Goal: Task Accomplishment & Management: Complete application form

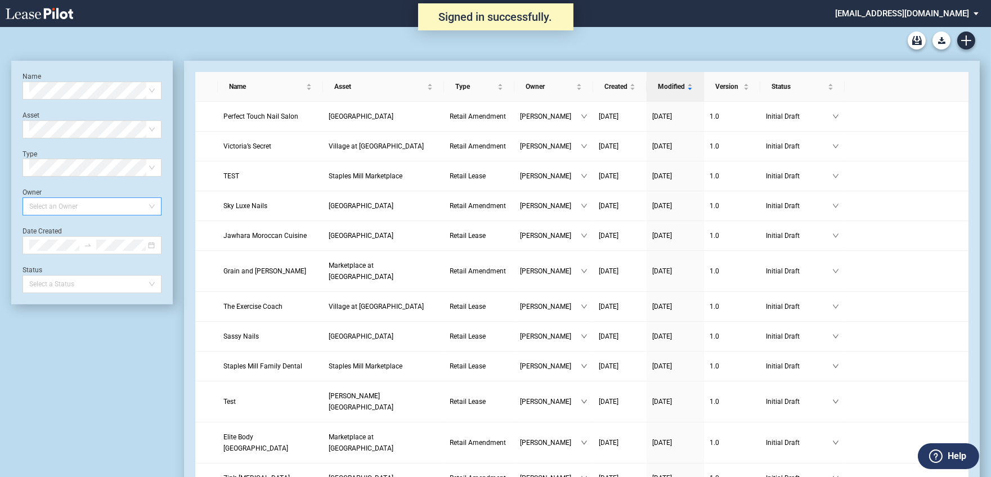
click at [104, 209] on div at bounding box center [87, 207] width 124 height 16
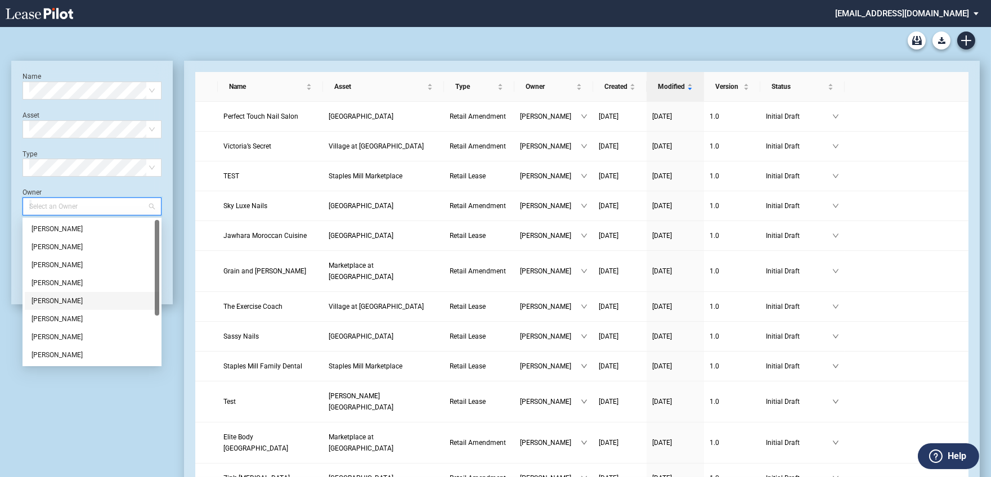
click at [105, 306] on div "Jamie Swain" at bounding box center [92, 301] width 121 height 11
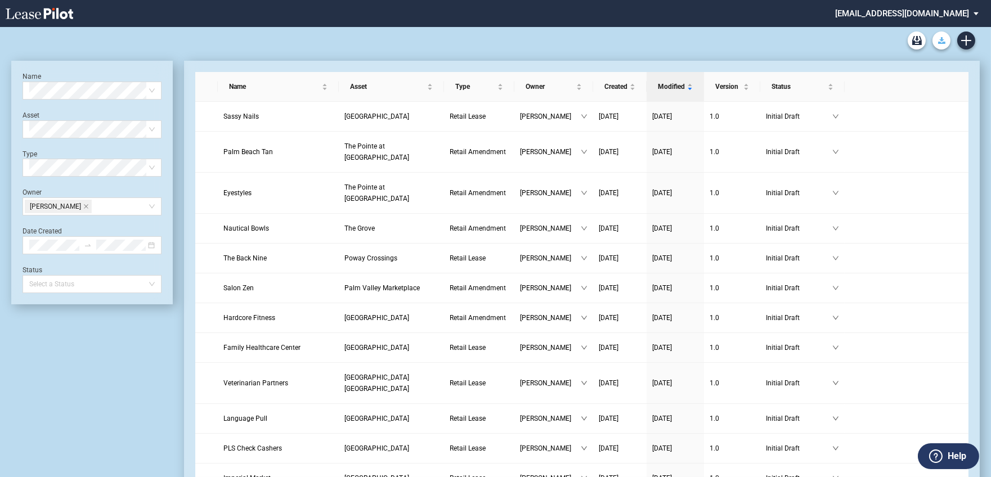
click at [937, 43] on button "Download Blank Form" at bounding box center [942, 41] width 18 height 18
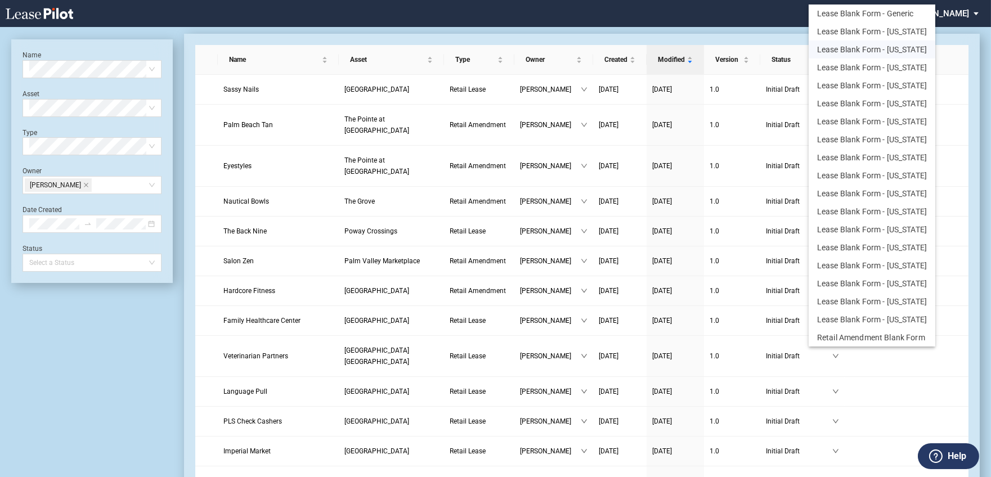
click at [903, 48] on button "Lease Blank Form - California" at bounding box center [872, 50] width 127 height 18
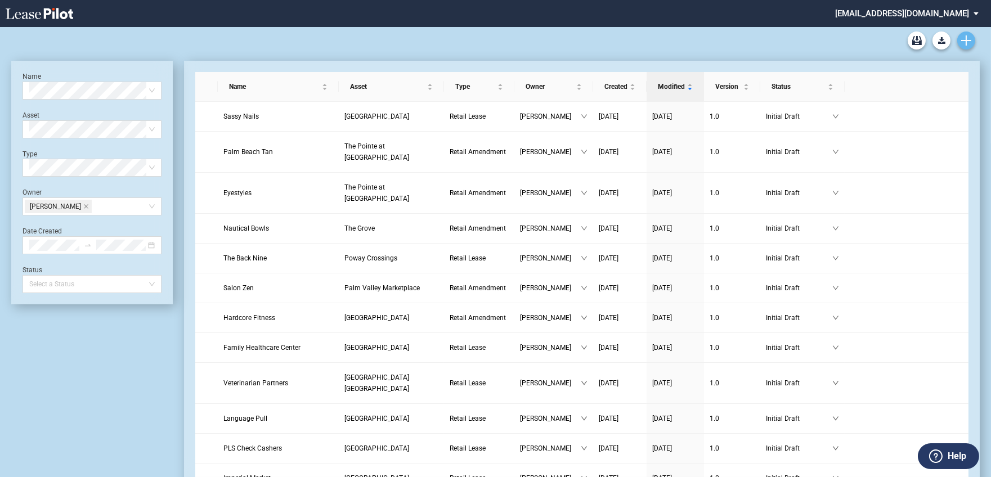
click at [968, 35] on icon "Create new document" at bounding box center [967, 40] width 10 height 10
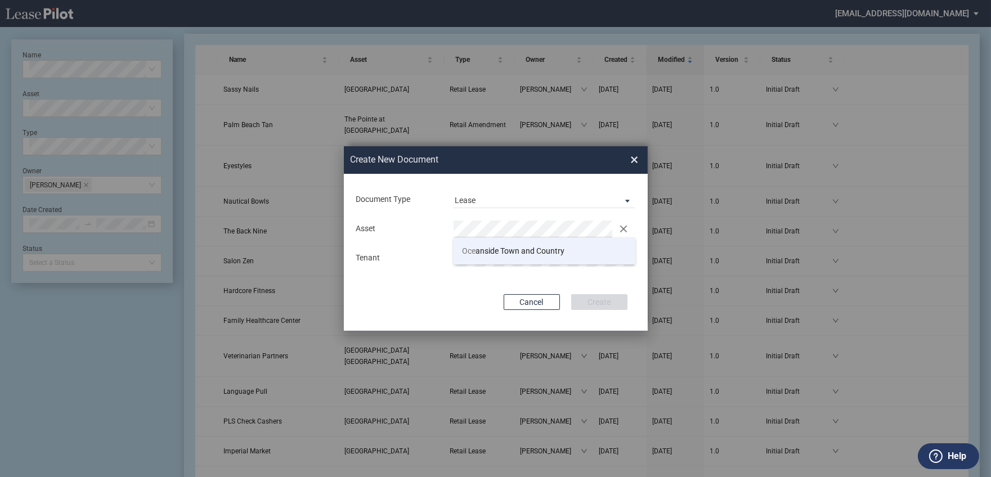
click at [480, 250] on span "Oce anside Town and Country" at bounding box center [513, 251] width 102 height 9
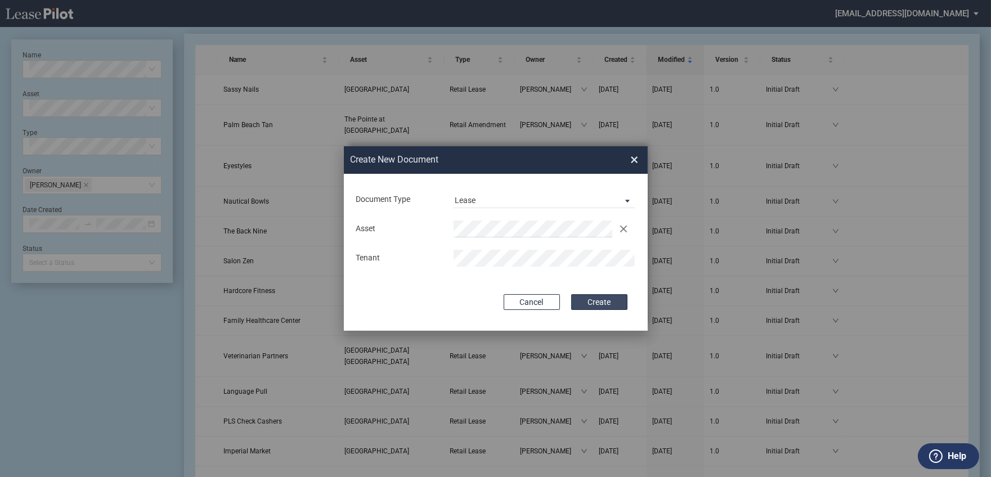
click at [597, 305] on button "Create" at bounding box center [599, 302] width 56 height 16
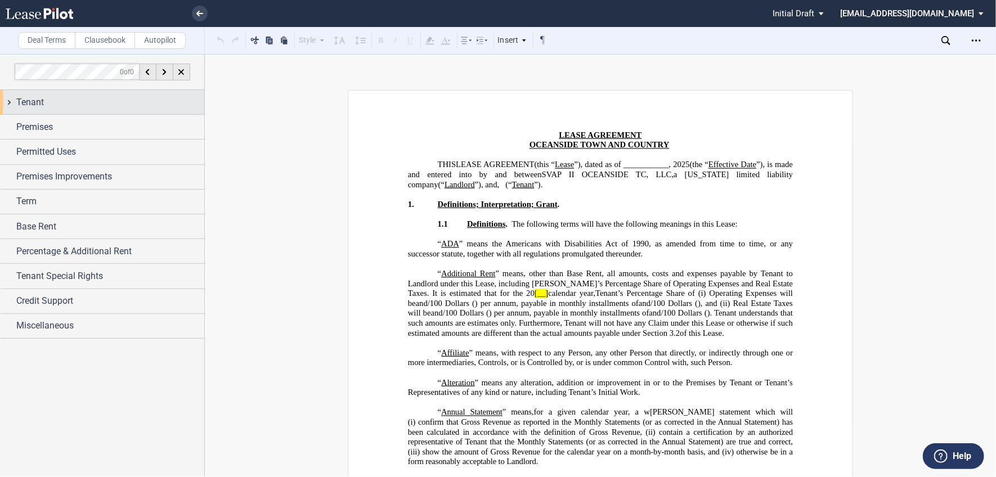
click at [153, 101] on div "Tenant" at bounding box center [110, 103] width 188 height 14
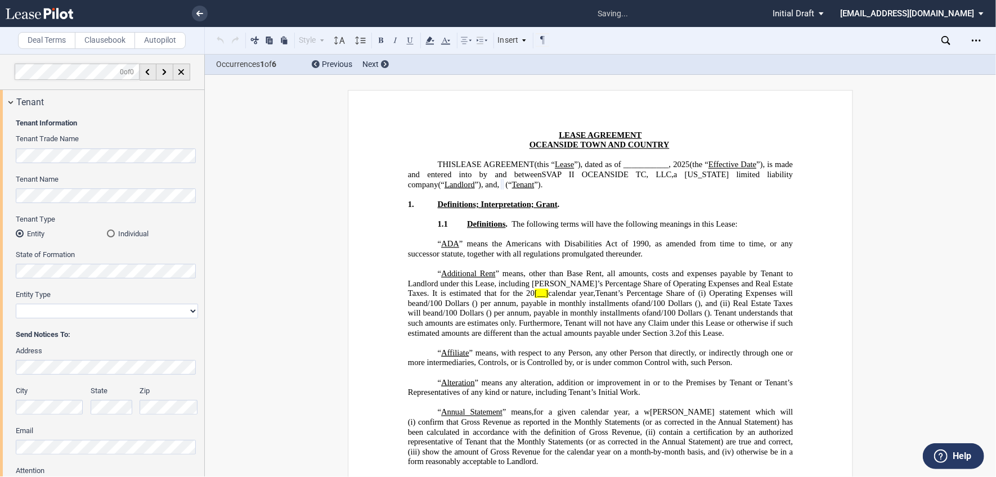
click at [92, 308] on select "Corporation Limited Liability Company General Partnership Limited Partnership O…" at bounding box center [107, 311] width 182 height 15
select select "Other"
click at [16, 304] on select "Corporation Limited Liability Company General Partnership Limited Partnership O…" at bounding box center [107, 311] width 182 height 15
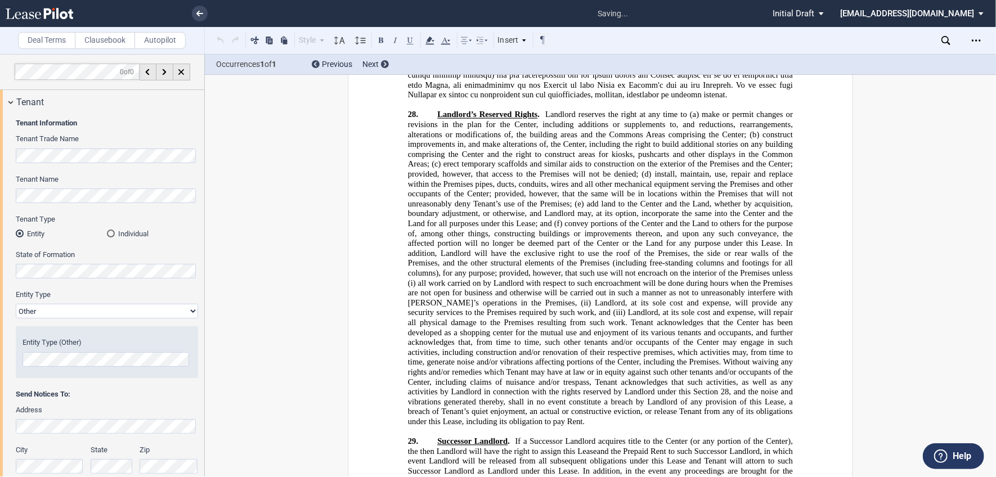
scroll to position [241, 0]
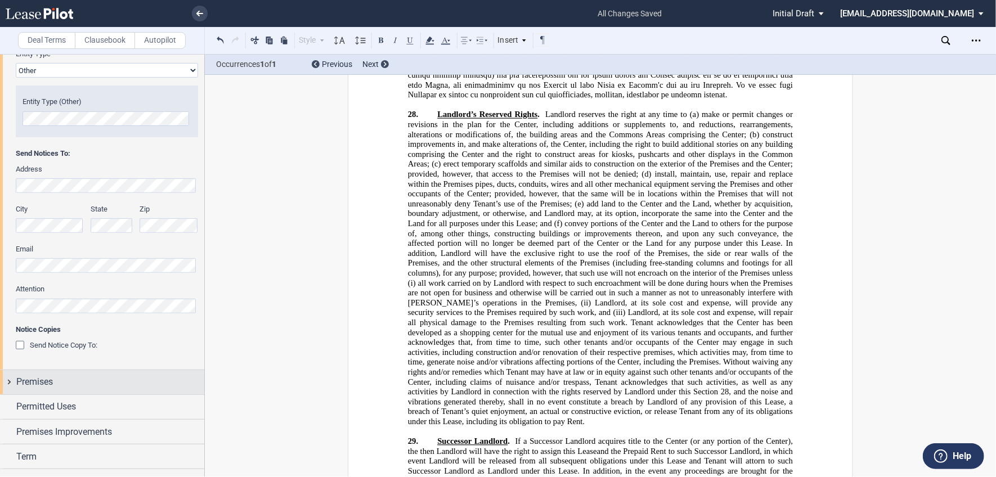
click at [92, 382] on div "Premises" at bounding box center [110, 382] width 188 height 14
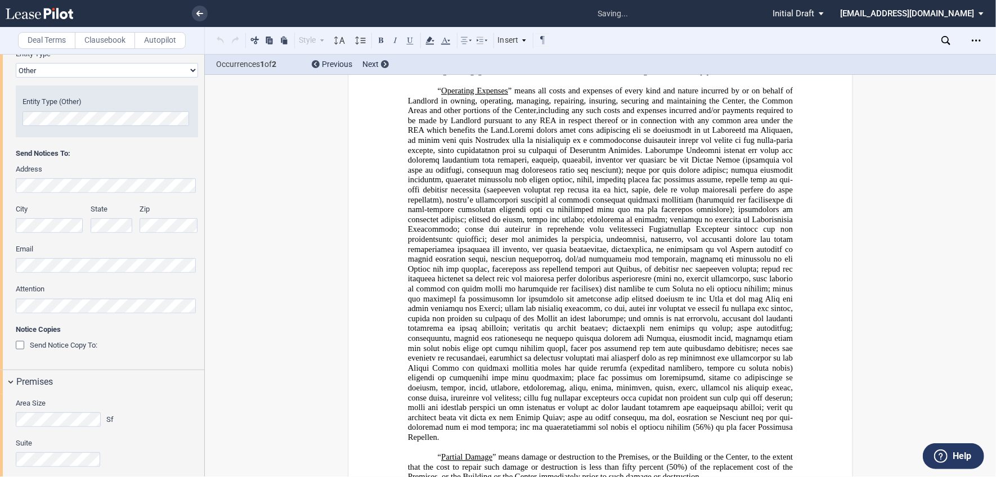
scroll to position [2909, 0]
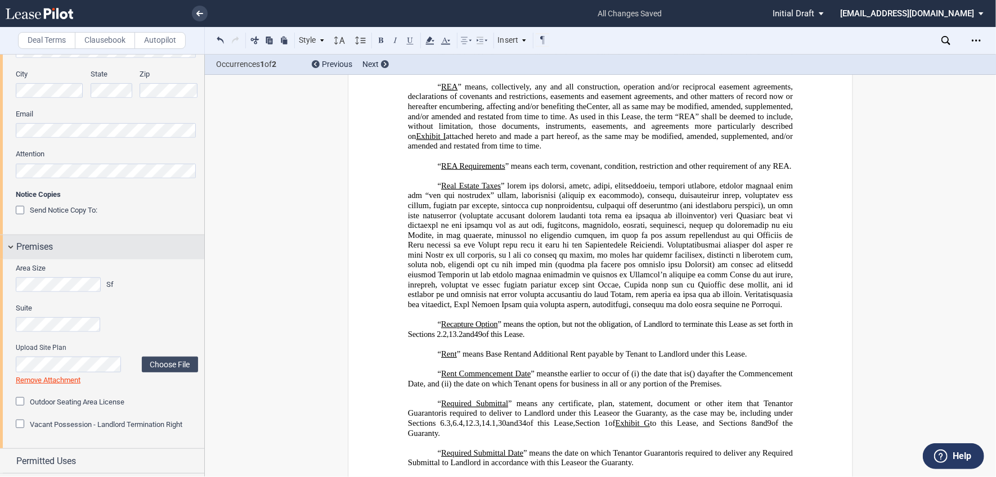
scroll to position [410, 0]
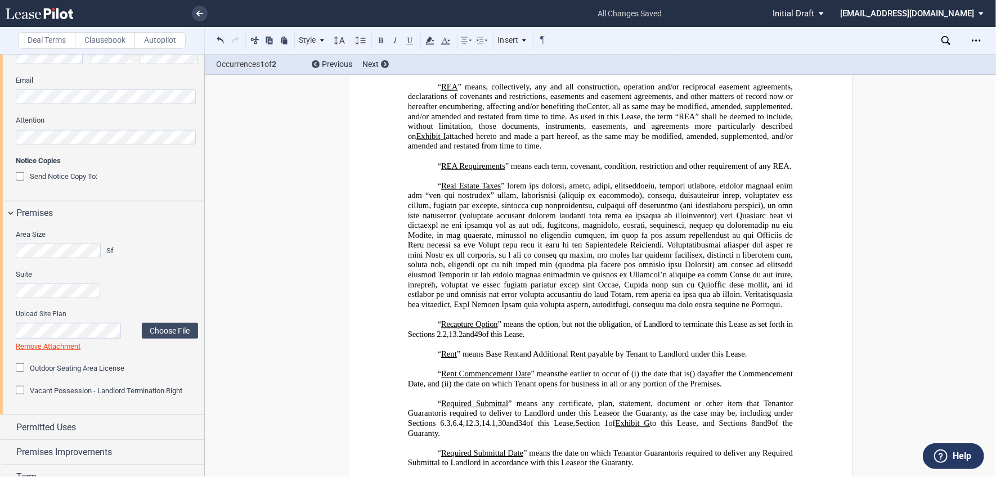
click at [23, 388] on div "Vacant Possession - Landlord Termination Right" at bounding box center [21, 391] width 11 height 11
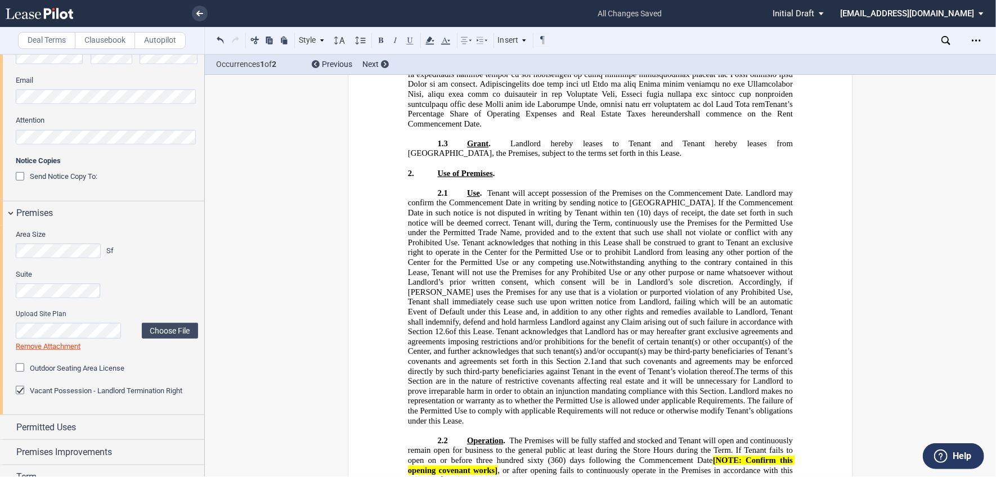
scroll to position [4270, 0]
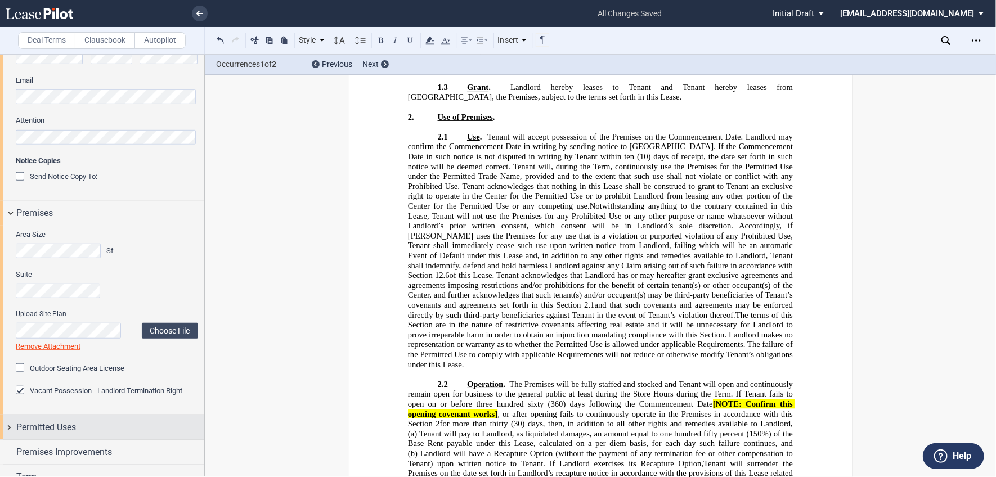
click at [153, 432] on div "Permitted Uses" at bounding box center [110, 428] width 188 height 14
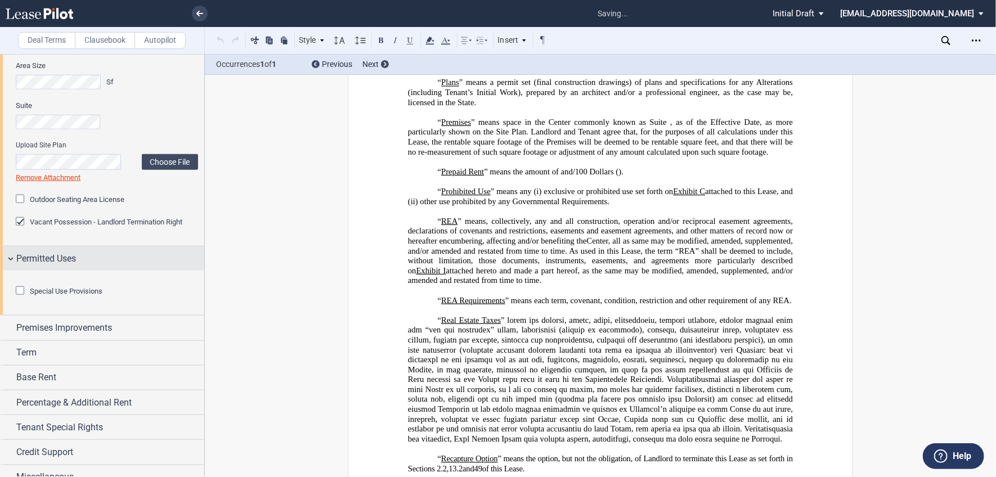
scroll to position [2868, 0]
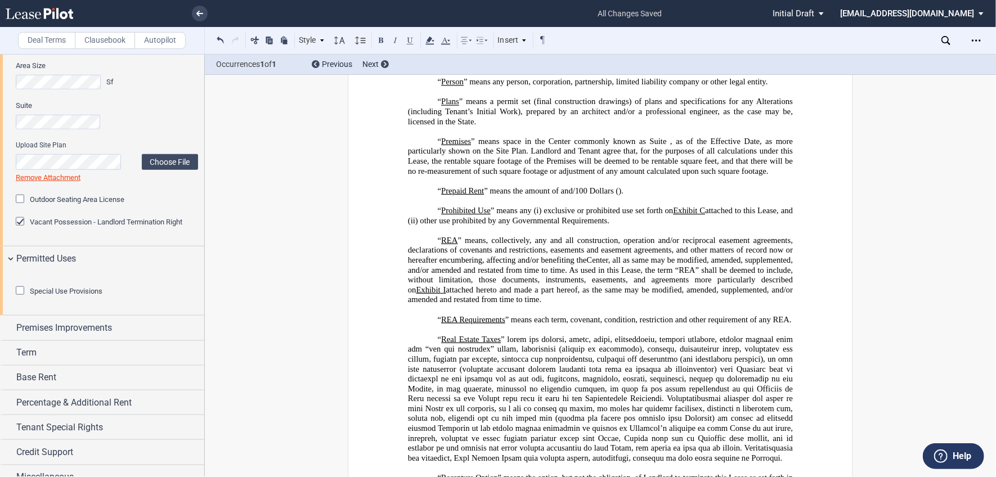
click at [786, 67] on p "“ Permitted Use ” means the operation of ﻿ ﻿ ; provided, however, in no event w…" at bounding box center [600, 57] width 385 height 20
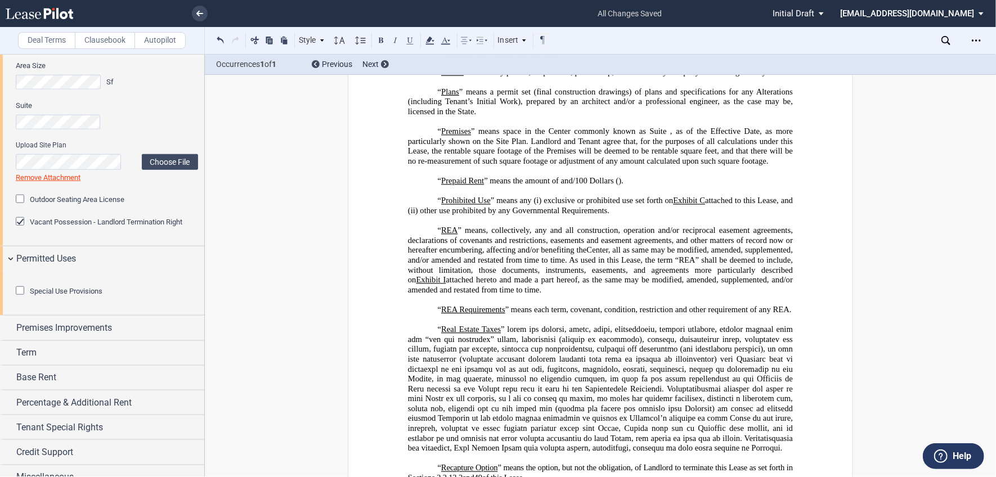
click at [23, 298] on div "Special Use Provisions" at bounding box center [21, 292] width 11 height 11
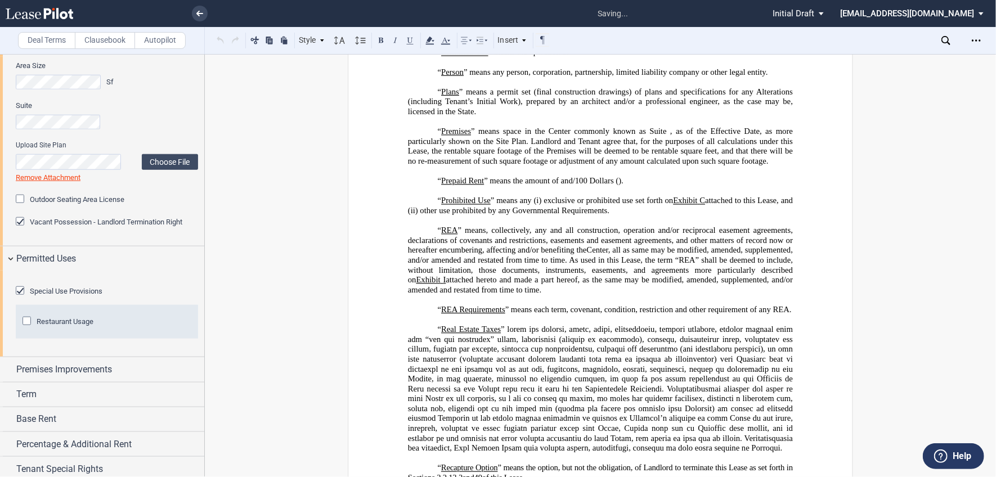
click at [23, 298] on div "Special Use Provisions" at bounding box center [21, 292] width 11 height 11
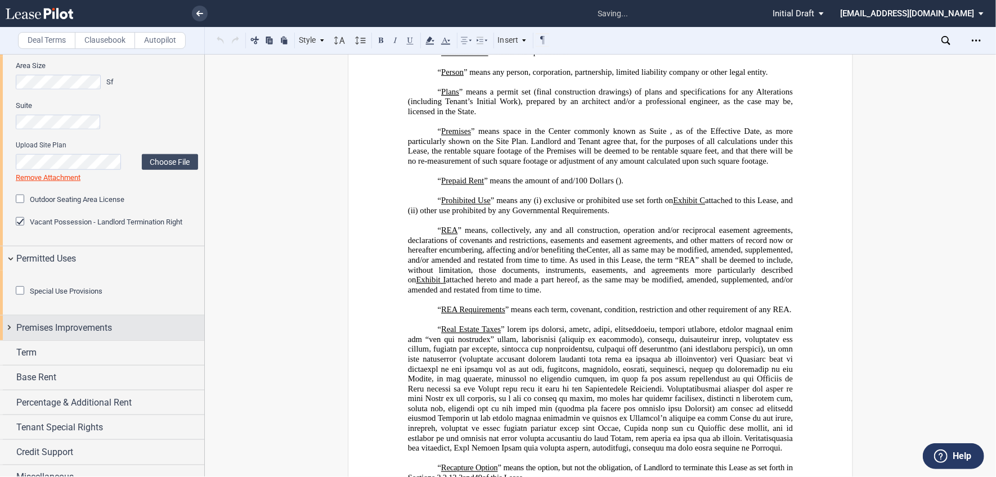
click at [32, 335] on span "Premises Improvements" at bounding box center [64, 328] width 96 height 14
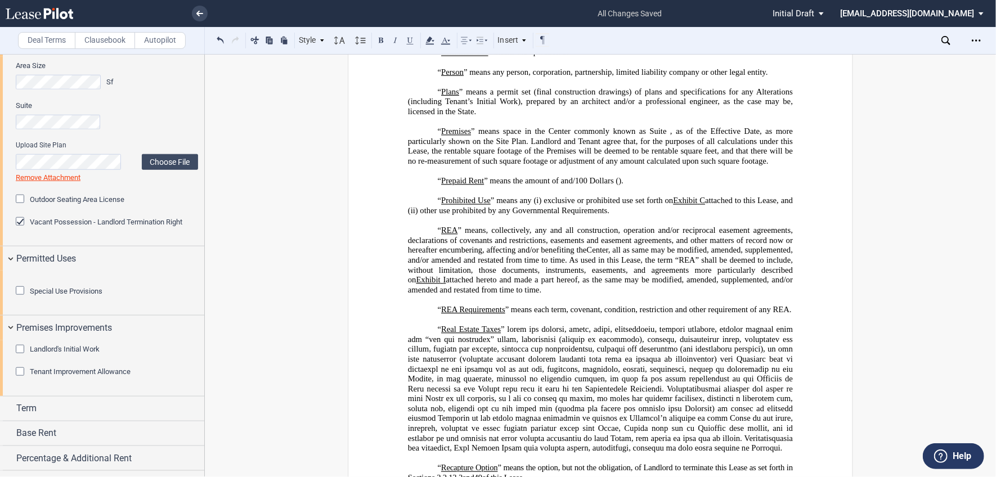
click at [17, 379] on div "Tenant Improvement Allowance" at bounding box center [21, 373] width 11 height 11
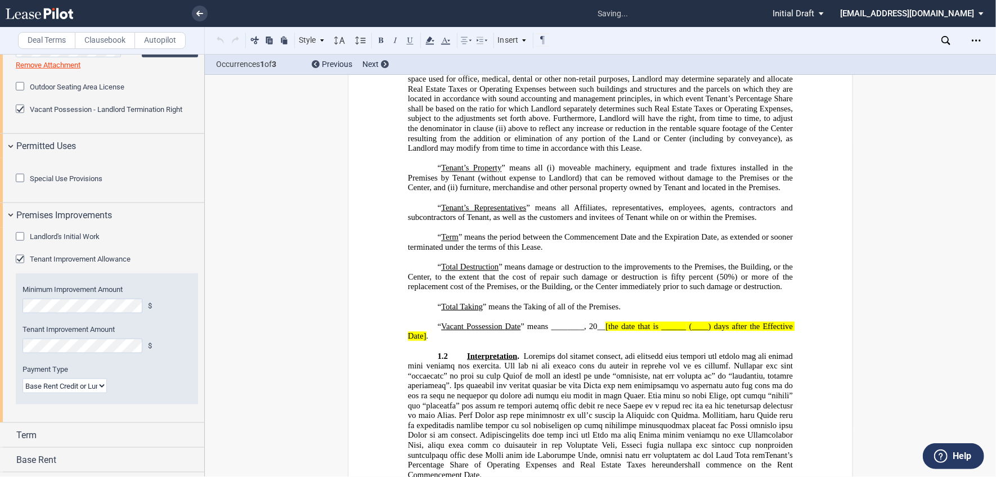
scroll to position [4179, 0]
click at [103, 394] on select "Lump Sum Base Rent Credit or Lump Sum Progress Payments" at bounding box center [65, 386] width 84 height 15
select select "one"
click at [23, 394] on select "Lump Sum Base Rent Credit or Lump Sum Progress Payments" at bounding box center [65, 386] width 84 height 15
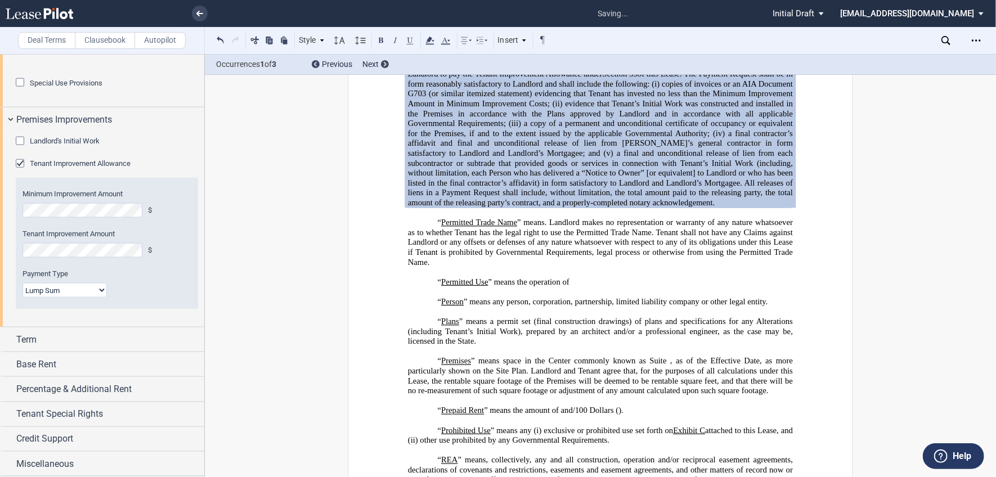
scroll to position [848, 0]
click at [56, 334] on div "Term" at bounding box center [110, 340] width 188 height 14
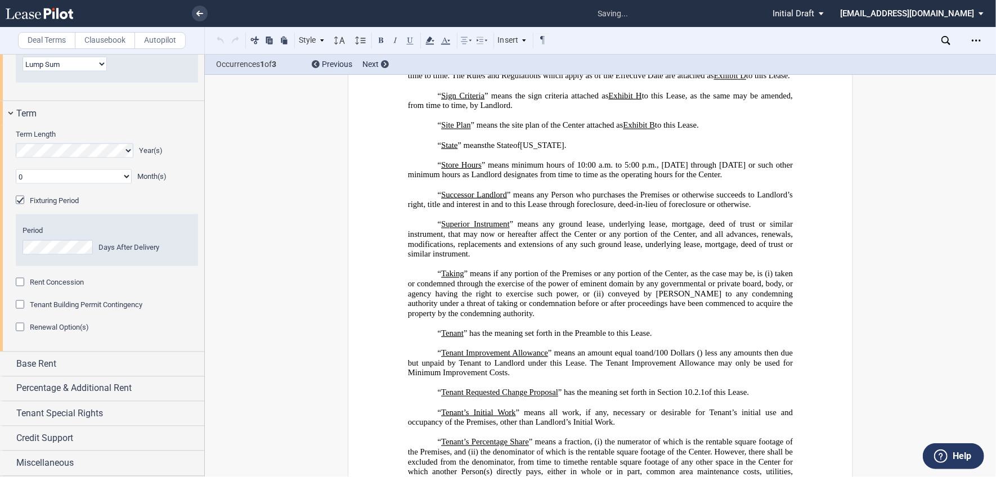
scroll to position [3757, 0]
click at [68, 332] on span "Renewal Option(s)" at bounding box center [59, 327] width 59 height 8
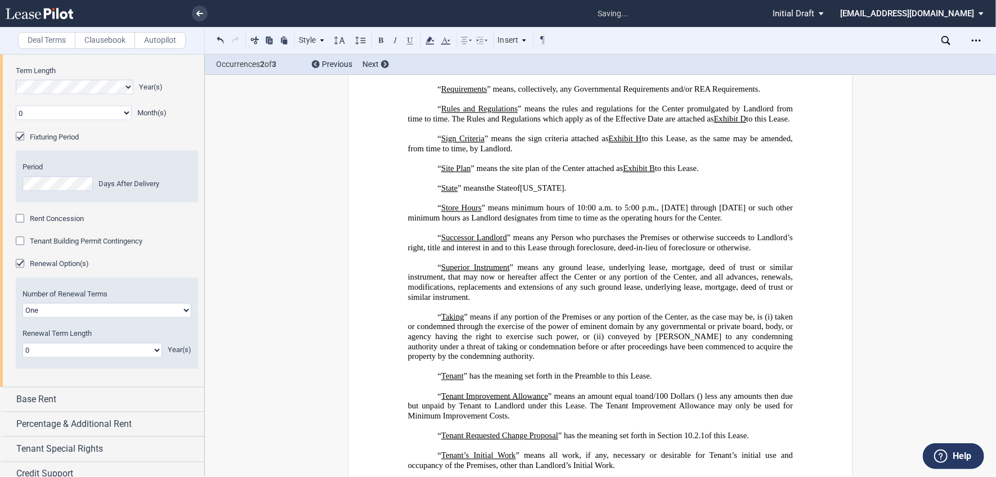
scroll to position [1130, 0]
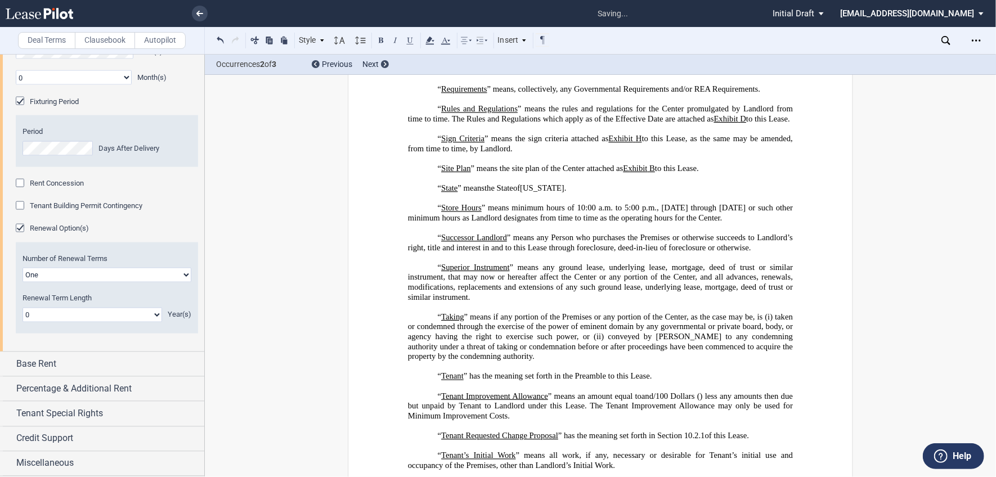
click at [68, 323] on select "0 1 2 3 4 5 6 7 8 9 10 11 12 13 14 15 16 17 18 19 20" at bounding box center [93, 315] width 140 height 15
select select "number:5"
click at [23, 323] on select "0 1 2 3 4 5 6 7 8 9 10 11 12 13 14 15 16 17 18 19 20" at bounding box center [93, 315] width 140 height 15
click at [92, 372] on div "Base Rent" at bounding box center [110, 365] width 188 height 14
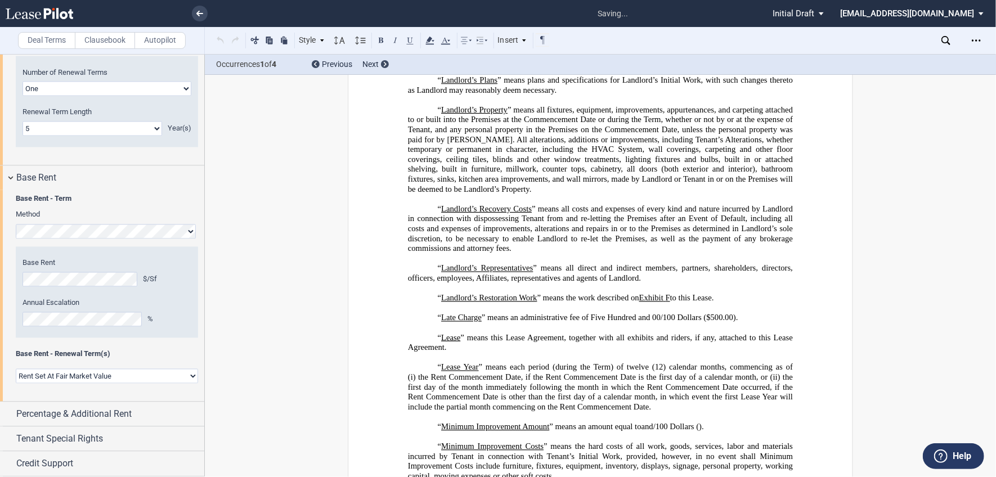
scroll to position [384, 0]
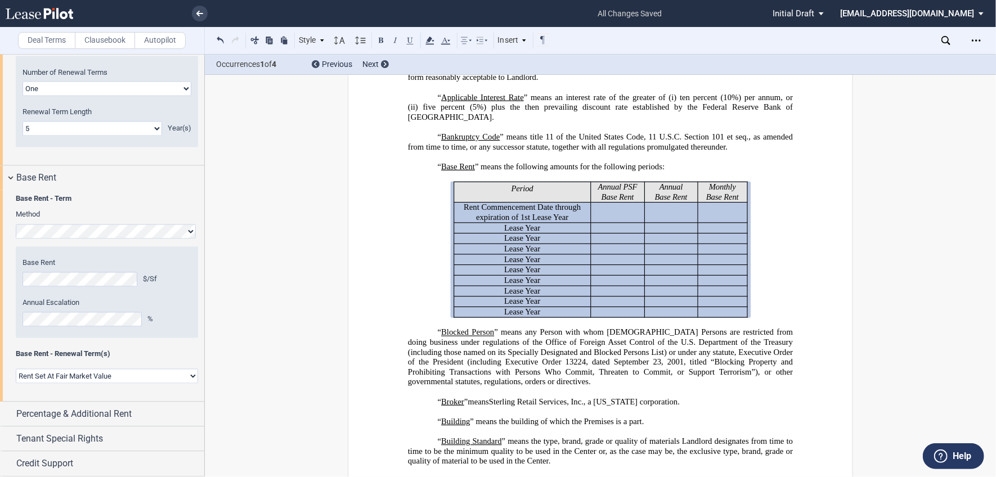
click at [129, 338] on div "Year 1 $/Sf Year 2 $/Sf Year 3 $/Sf Year 4 $/Sf Year 5 $/Sf Year 6 $/Sf Year 7 …" at bounding box center [107, 292] width 182 height 91
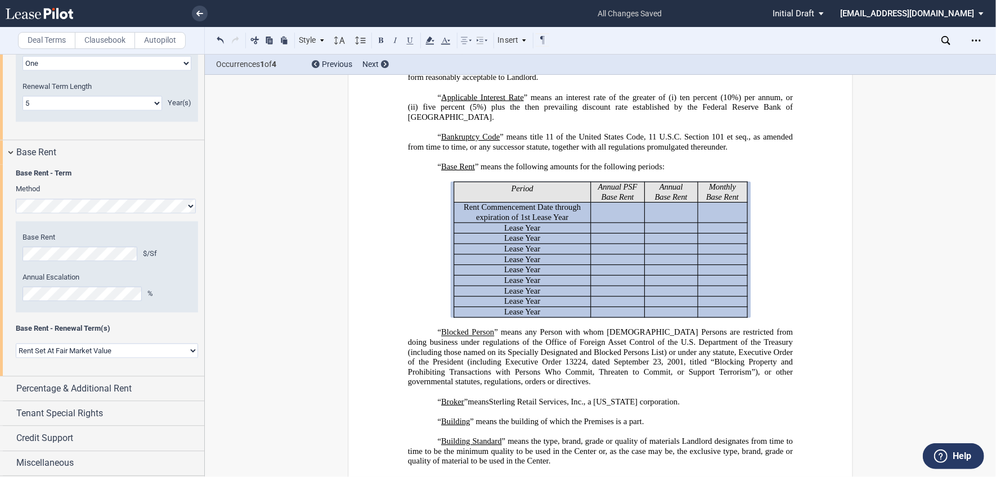
scroll to position [1385, 0]
click at [162, 352] on select "Rent Set At Fair Market Value Rent Specified in [GEOGRAPHIC_DATA]" at bounding box center [107, 351] width 182 height 15
click at [16, 344] on select "Rent Set At Fair Market Value Rent Specified in [GEOGRAPHIC_DATA]" at bounding box center [107, 351] width 182 height 15
click at [161, 384] on div "Percentage & Additional Rent" at bounding box center [110, 390] width 188 height 14
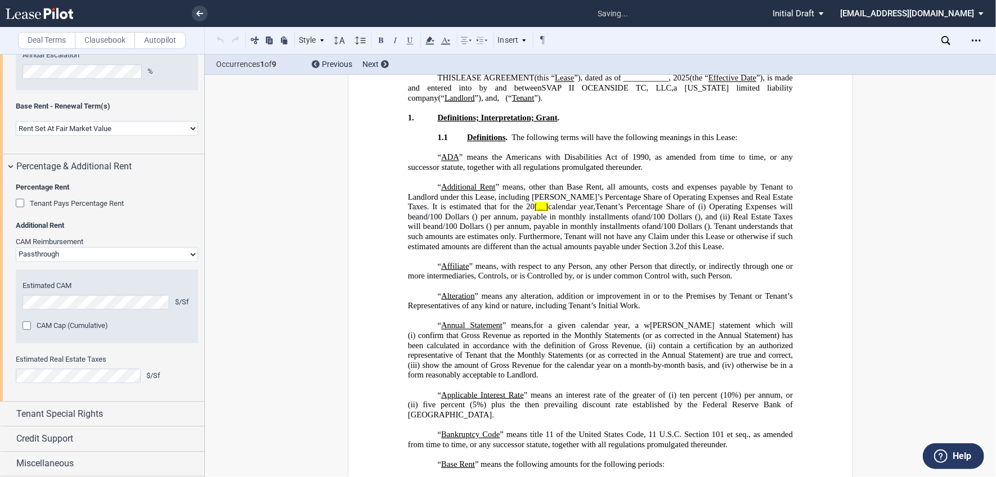
scroll to position [75, 0]
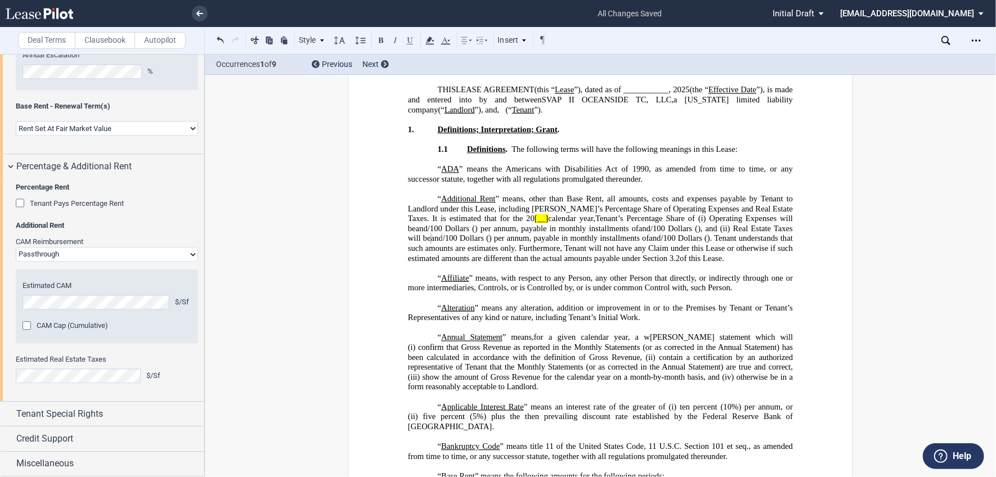
click at [548, 223] on span "calendar year," at bounding box center [571, 219] width 47 height 10
click at [121, 410] on div "Tenant Special Rights" at bounding box center [110, 415] width 188 height 14
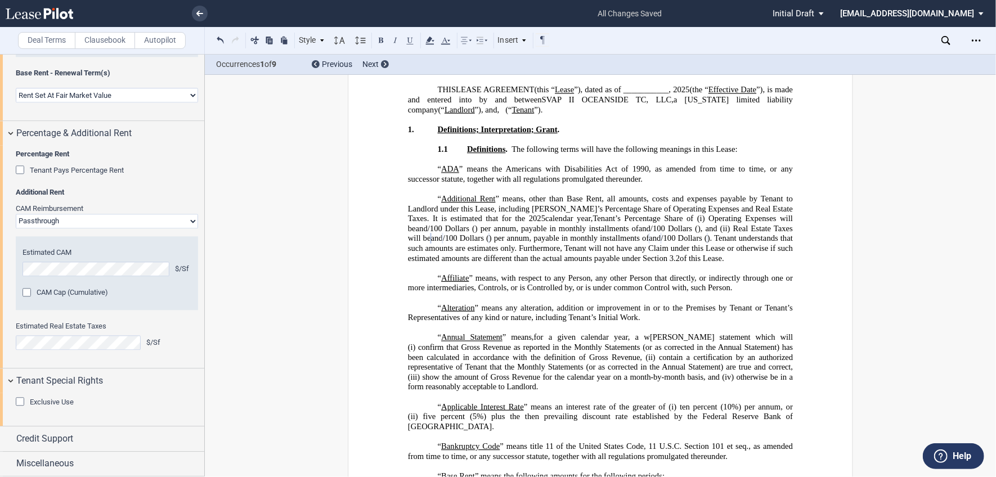
scroll to position [1641, 0]
click at [75, 445] on div "Credit Support" at bounding box center [110, 439] width 188 height 14
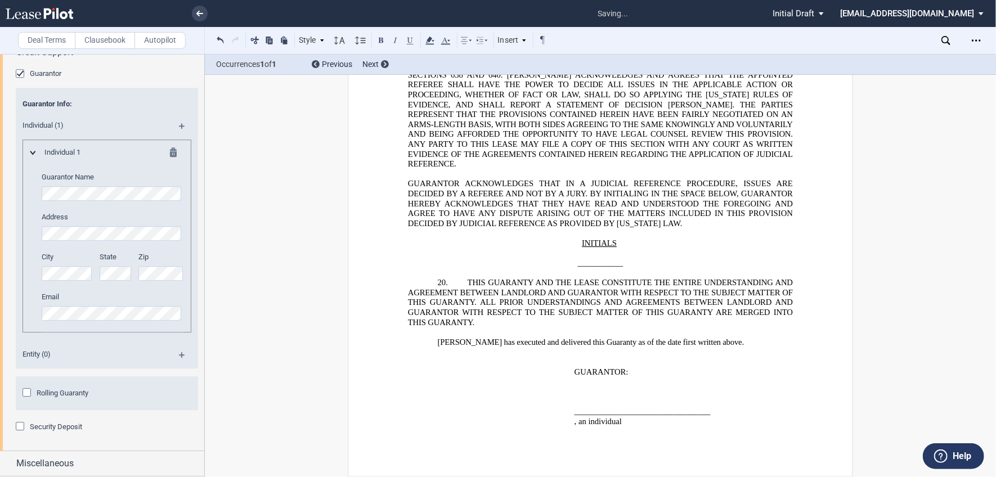
scroll to position [0, 0]
click at [181, 137] on md-icon at bounding box center [186, 130] width 15 height 14
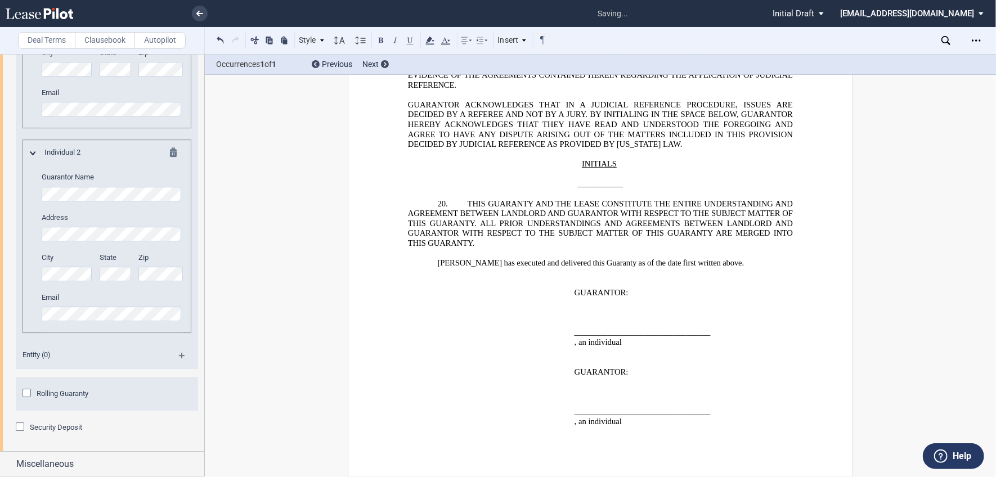
click at [75, 432] on span "Security Deposit" at bounding box center [56, 427] width 52 height 8
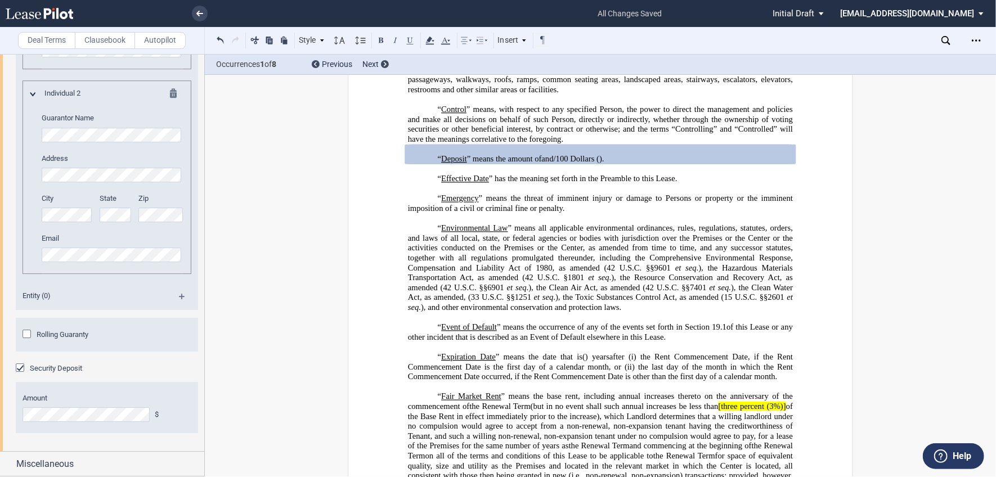
scroll to position [2292, 0]
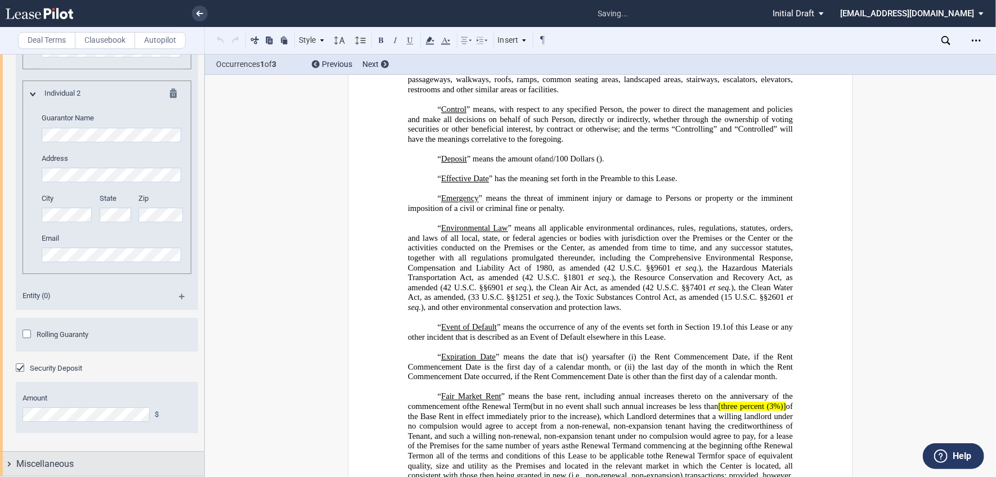
click at [110, 464] on div "Miscellaneous" at bounding box center [110, 465] width 188 height 14
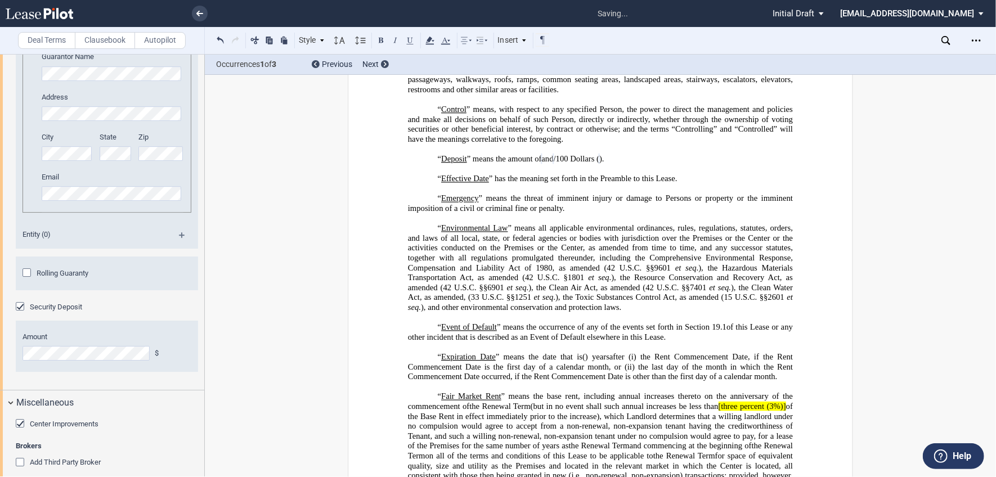
scroll to position [2402, 0]
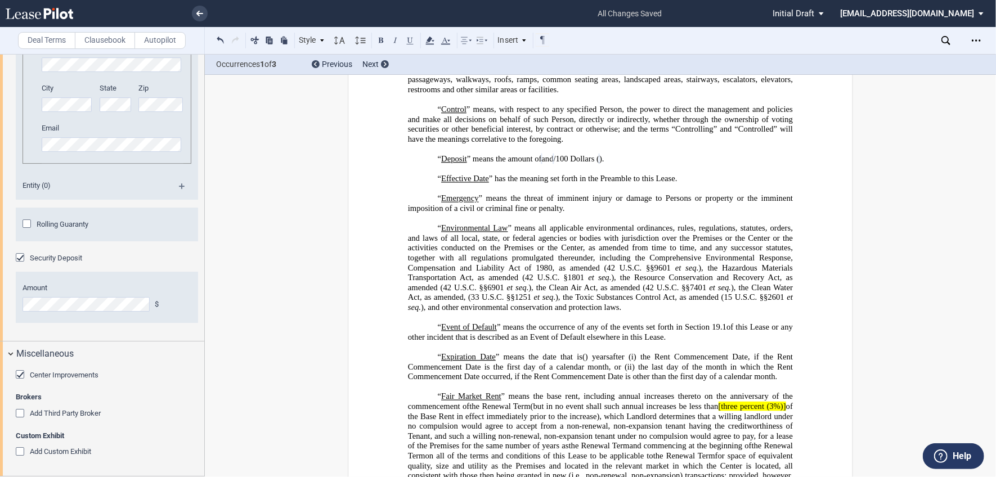
click at [24, 414] on div "Add Third Party Broker" at bounding box center [21, 414] width 11 height 11
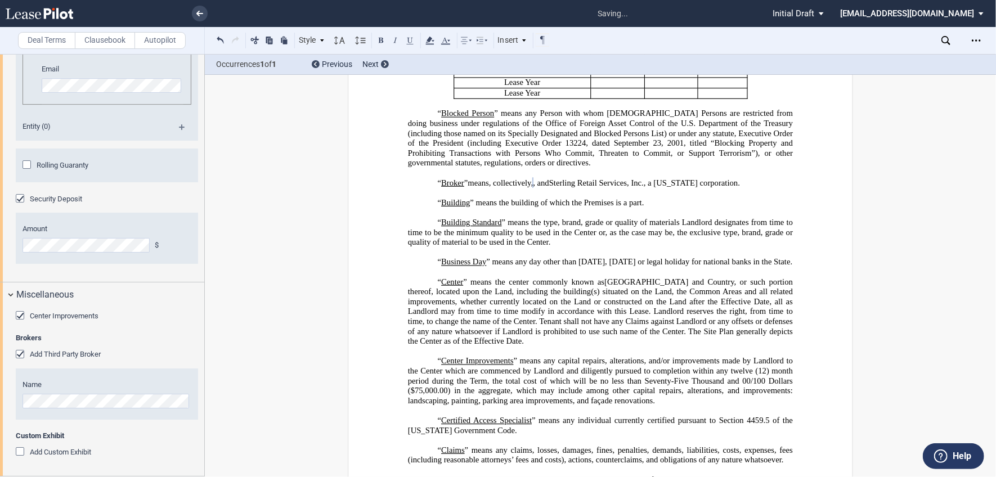
scroll to position [2461, 0]
click at [549, 188] on span ", and" at bounding box center [541, 183] width 16 height 10
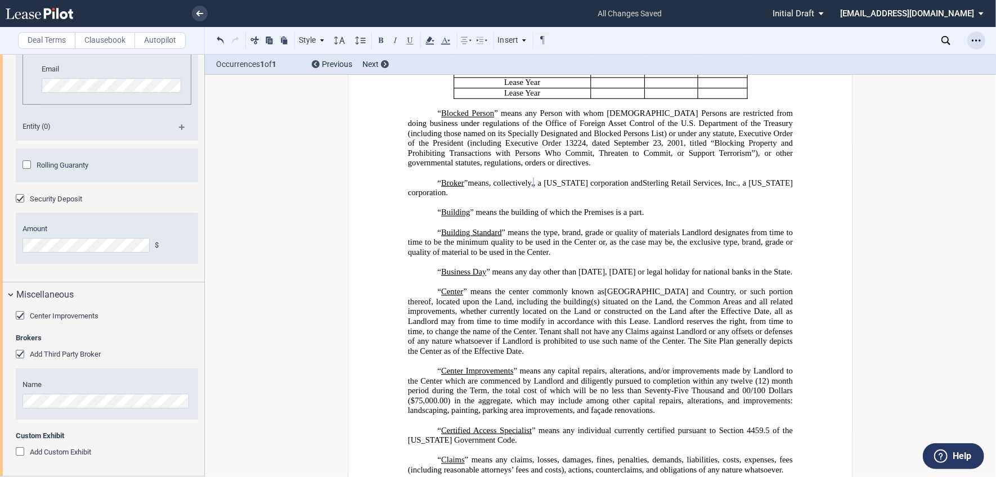
click at [969, 41] on div "Open Lease options menu" at bounding box center [977, 41] width 18 height 18
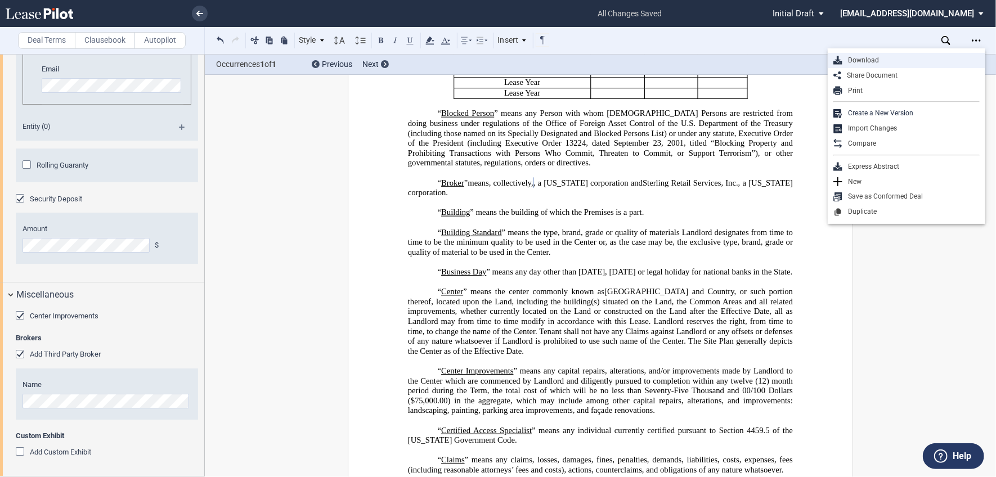
click at [888, 59] on div "Download" at bounding box center [911, 61] width 137 height 10
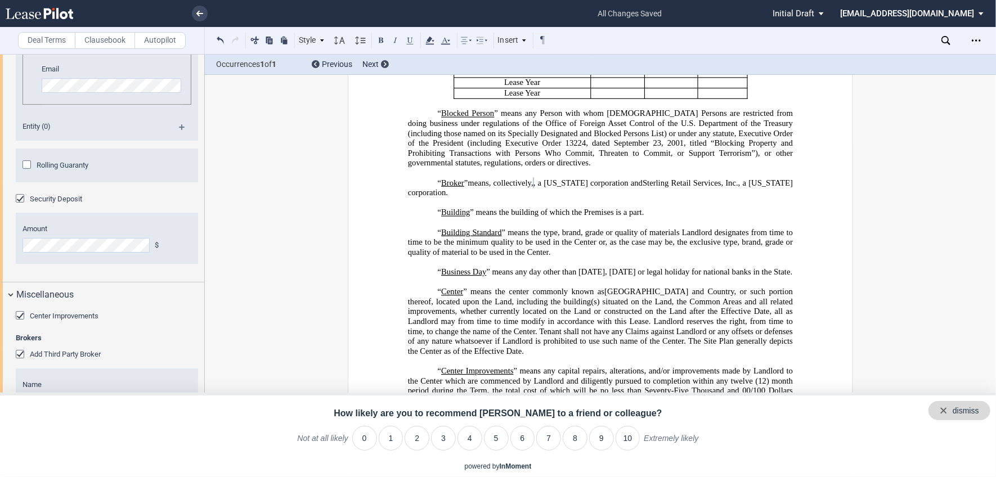
click at [986, 408] on div "dismiss" at bounding box center [960, 410] width 62 height 19
